Goal: Find specific page/section: Find specific page/section

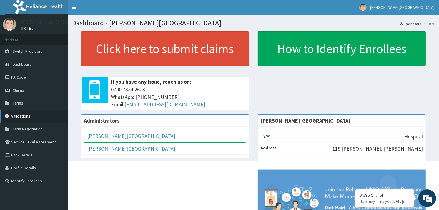
click at [18, 116] on link "Validations" at bounding box center [34, 116] width 68 height 13
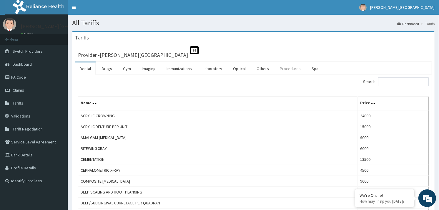
click at [282, 67] on link "Procedures" at bounding box center [290, 68] width 30 height 12
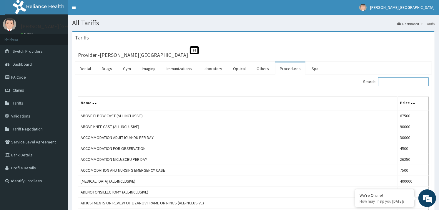
click at [395, 84] on input "Search:" at bounding box center [403, 81] width 51 height 9
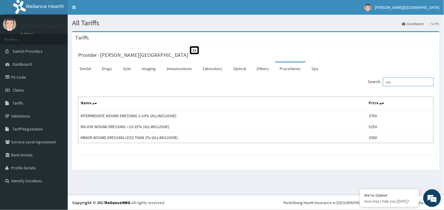
type input "w"
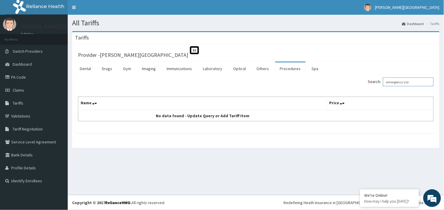
type input "emergency visi"
click at [15, 79] on link "PA Code" at bounding box center [34, 77] width 68 height 13
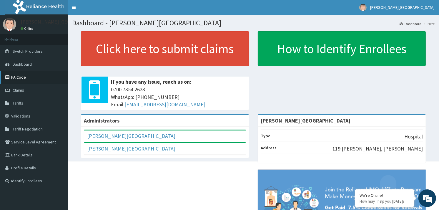
click at [12, 79] on link "PA Code" at bounding box center [34, 77] width 68 height 13
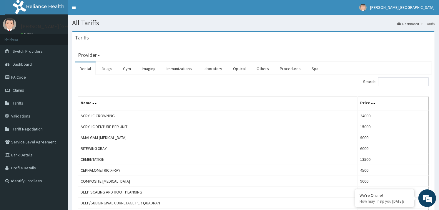
click at [107, 67] on link "Drugs" at bounding box center [107, 68] width 20 height 12
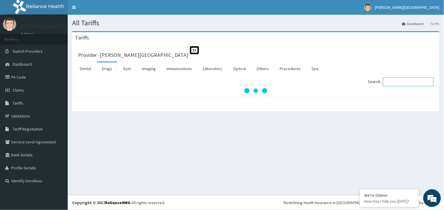
click at [391, 83] on input "Search:" at bounding box center [408, 81] width 51 height 9
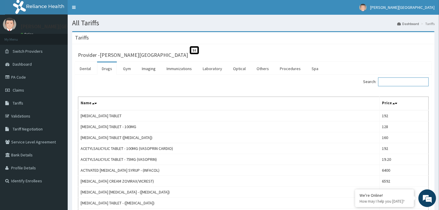
click at [392, 82] on input "Search:" at bounding box center [403, 81] width 51 height 9
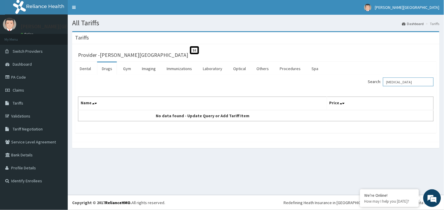
type input "ketorolac"
click at [26, 76] on link "PA Code" at bounding box center [34, 77] width 68 height 13
